Goal: Navigation & Orientation: Find specific page/section

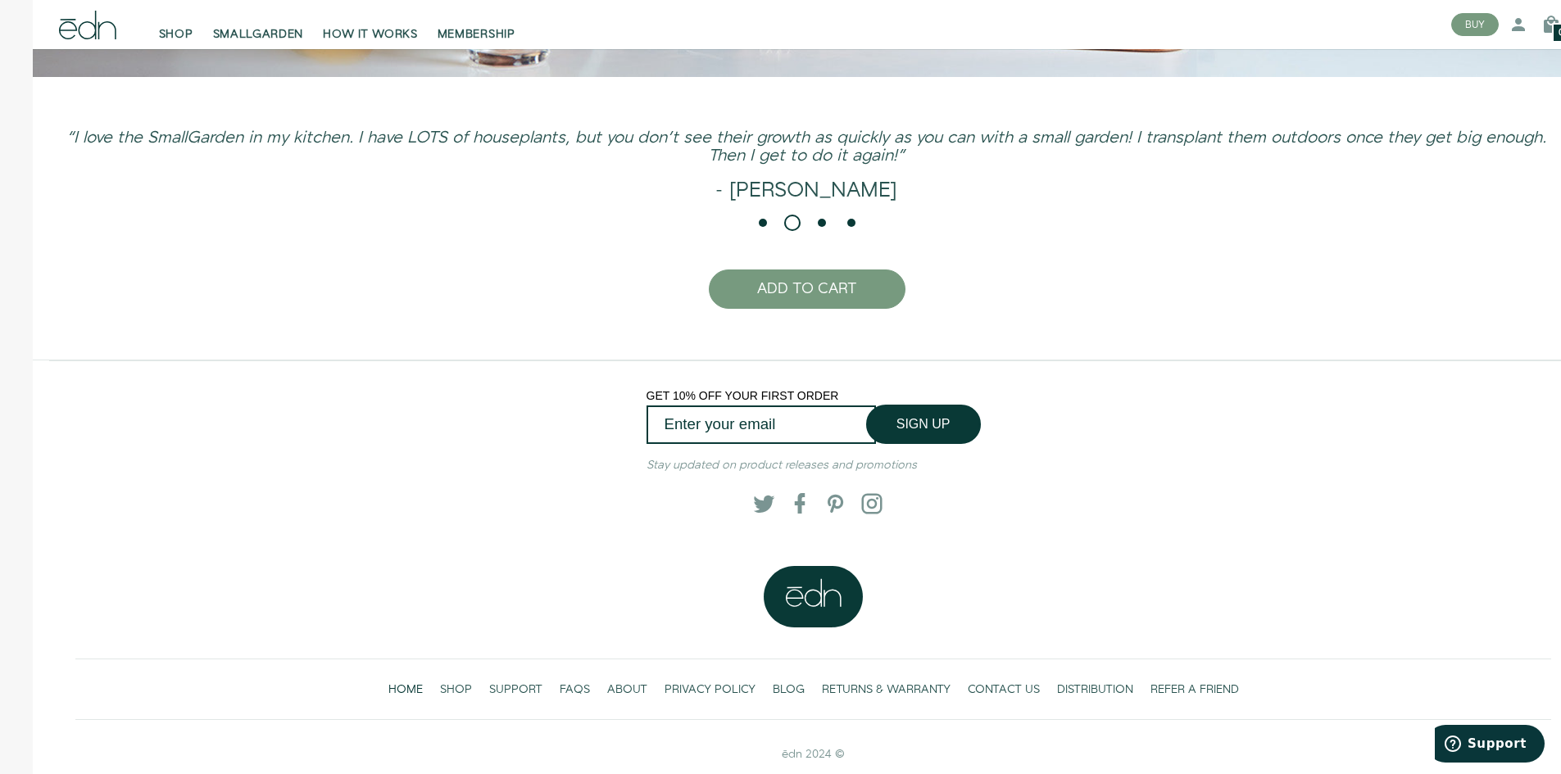
scroll to position [4369, 0]
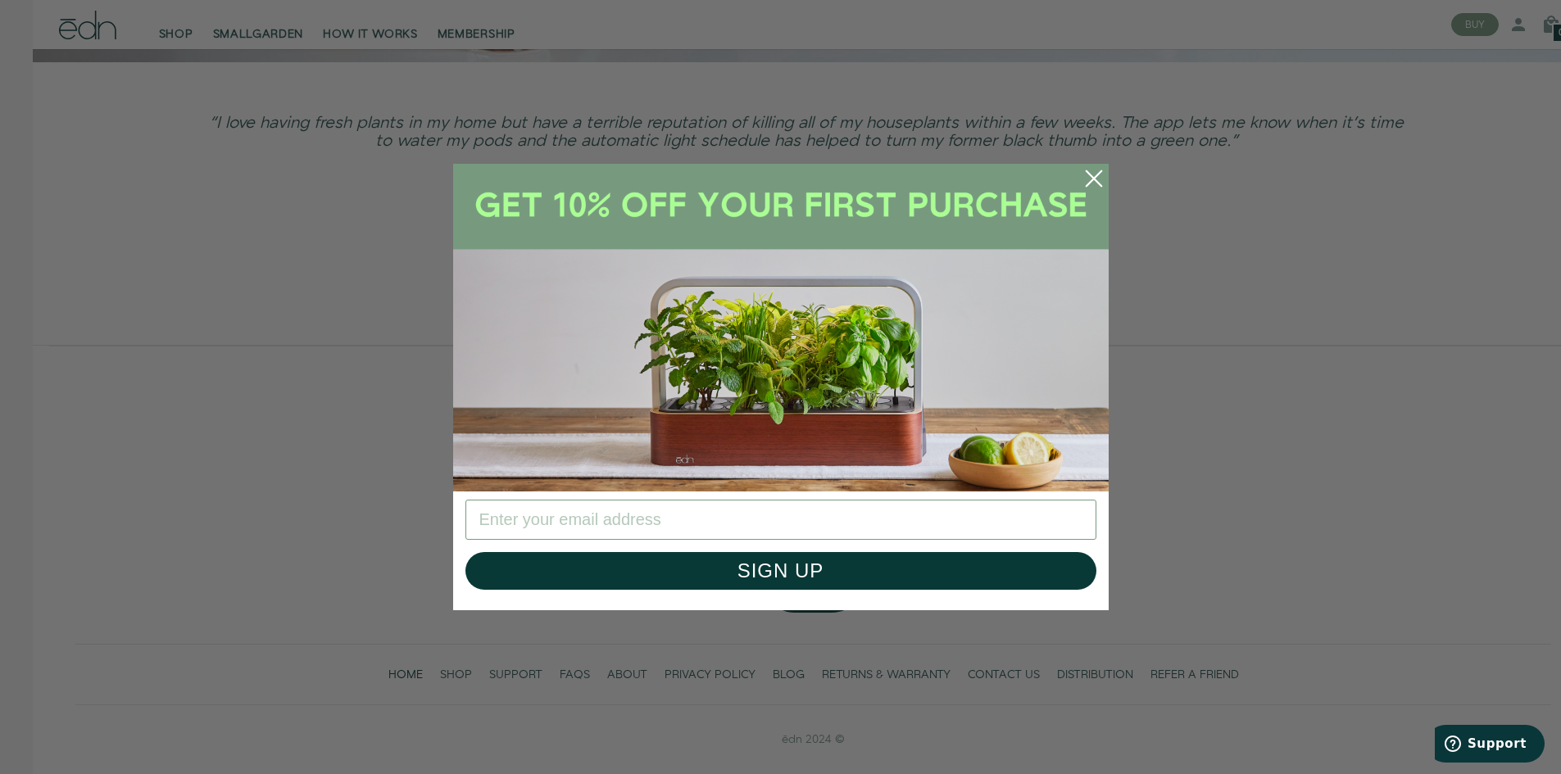
click at [1090, 175] on icon "Close dialog" at bounding box center [1093, 178] width 15 height 15
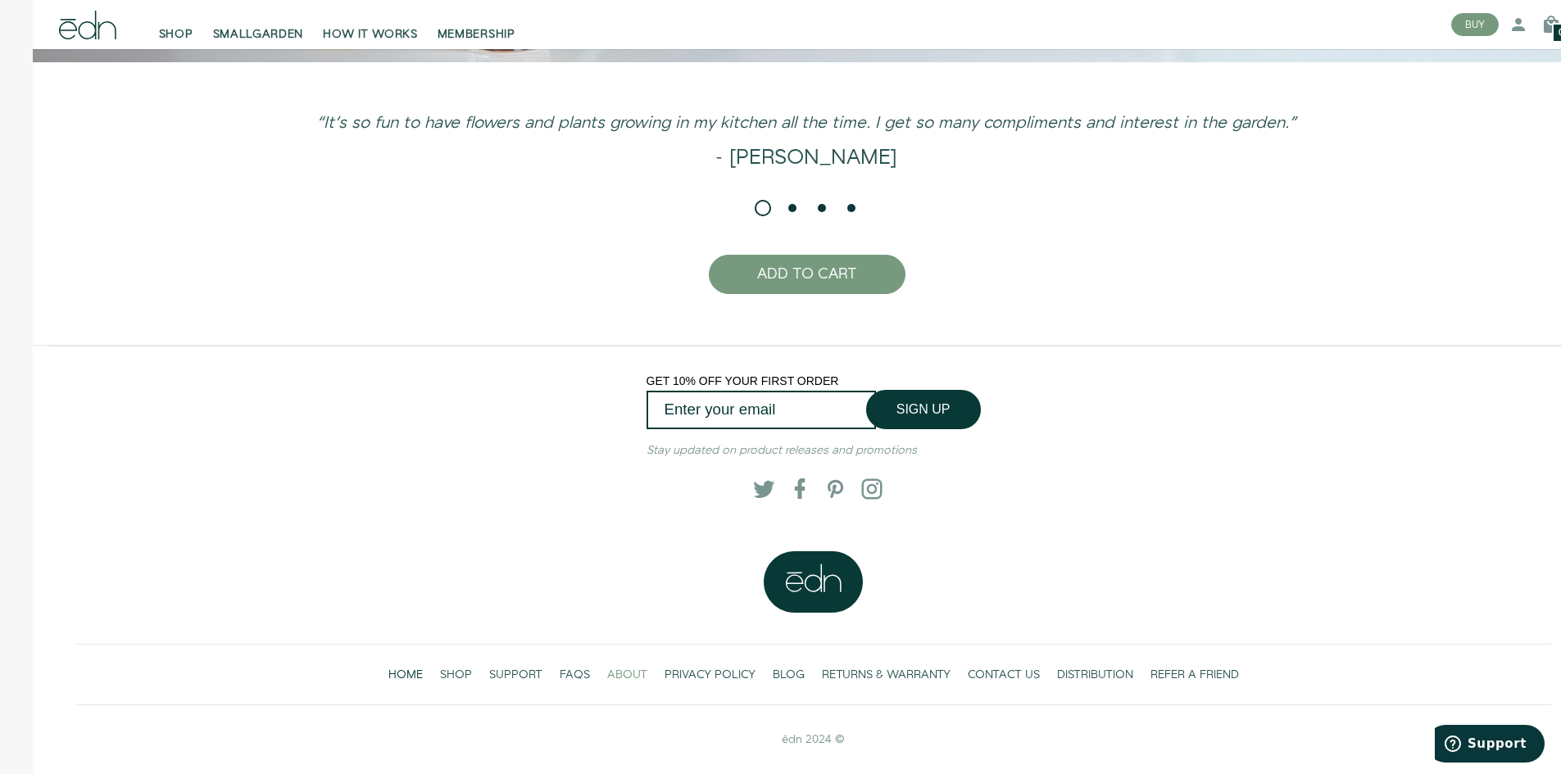
click at [607, 671] on span "ABOUT" at bounding box center [627, 675] width 40 height 16
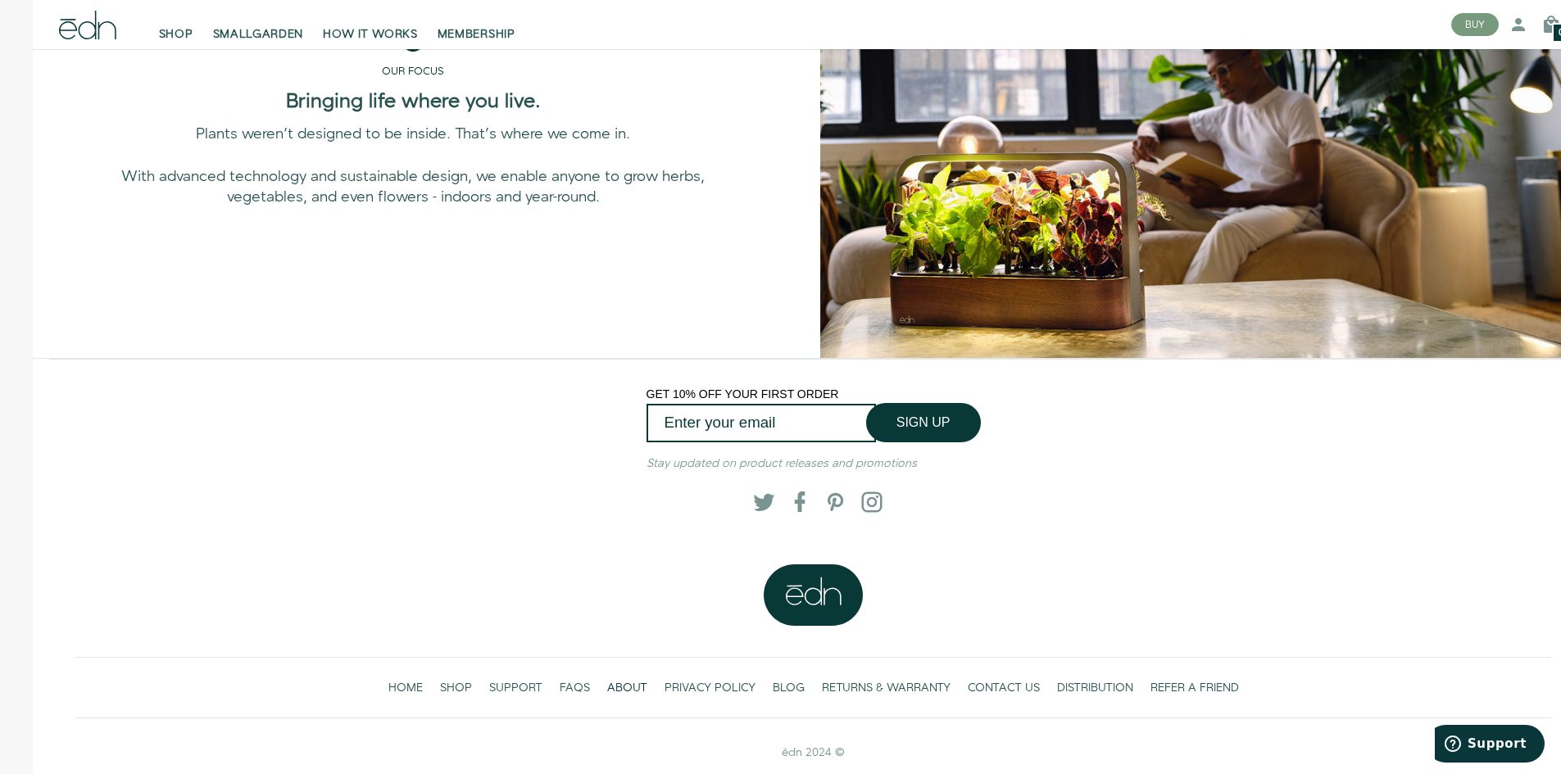
scroll to position [1260, 0]
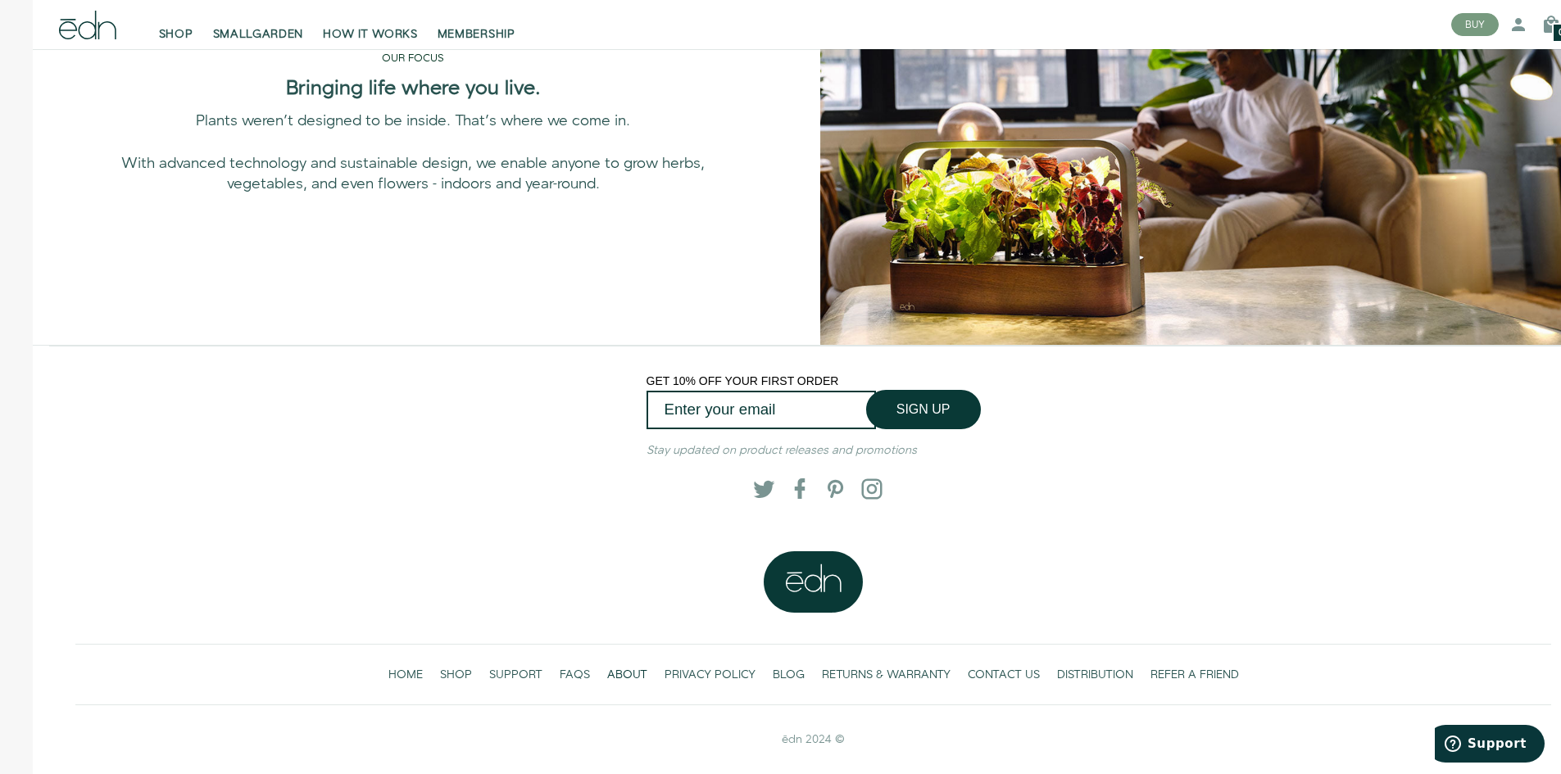
click at [958, 546] on div "GET 10% OFF YOUR FIRST ORDER SIGN UP Submit Stay updated on product releases an…" at bounding box center [813, 449] width 1502 height 205
